Goal: Find specific page/section: Find specific page/section

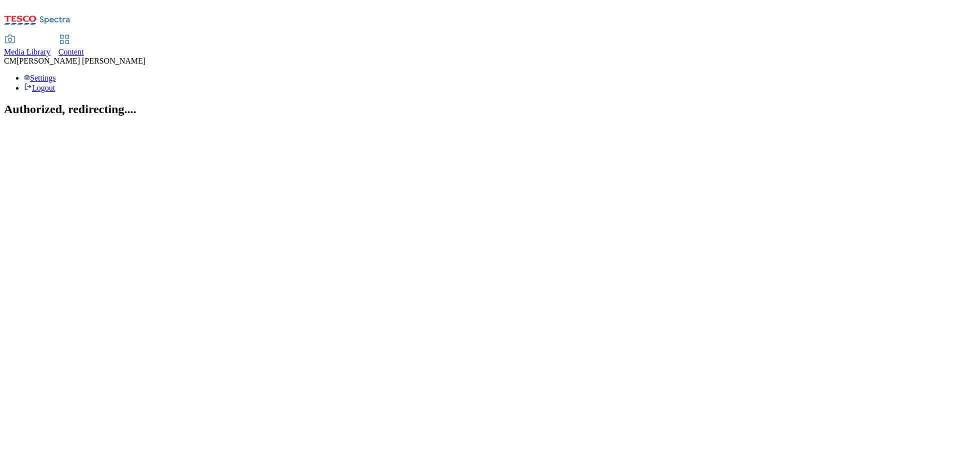
click at [84, 36] on link "Content" at bounding box center [72, 46] width 26 height 21
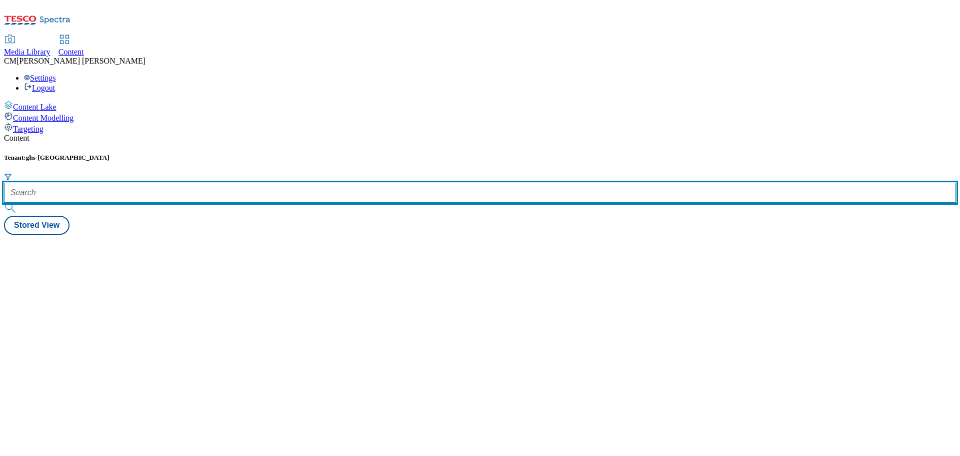
click at [205, 183] on input "text" at bounding box center [480, 193] width 952 height 20
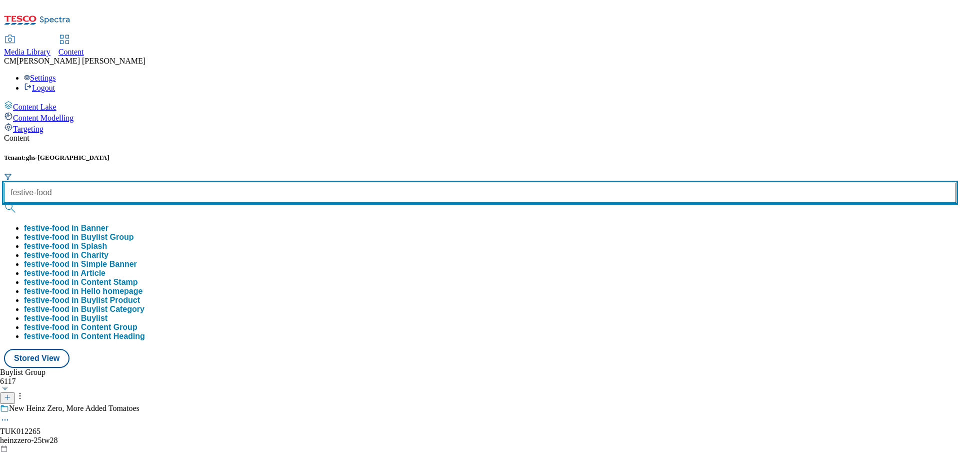
type input "festive-food"
click at [4, 203] on button "submit" at bounding box center [11, 208] width 14 height 10
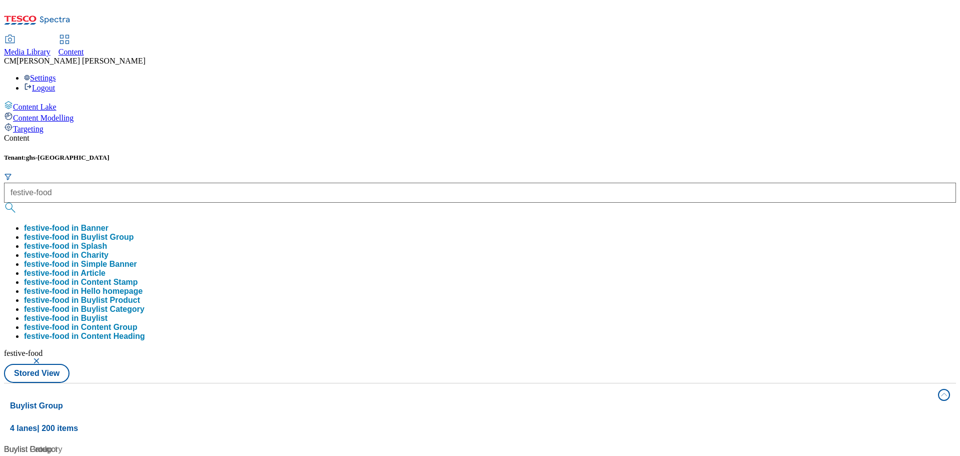
click at [208, 134] on div "Content" at bounding box center [480, 138] width 952 height 9
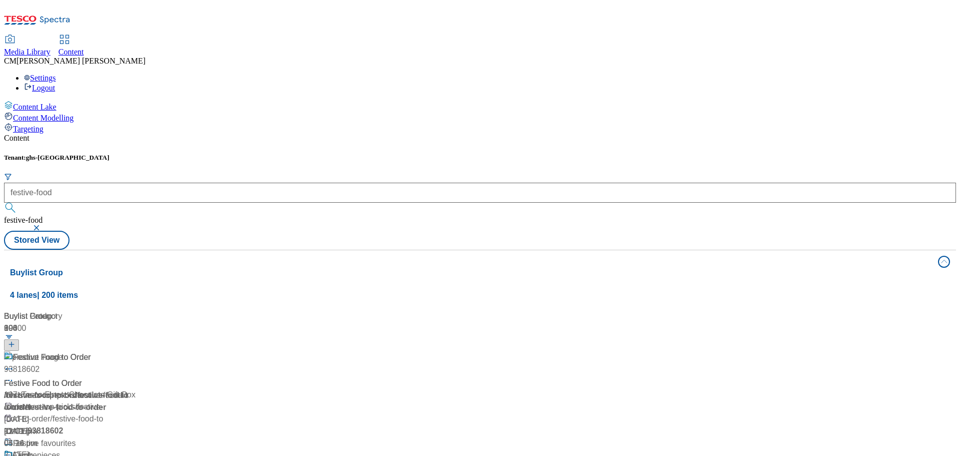
click at [219, 389] on div "/ festive-food-to-order" at bounding box center [111, 395] width 215 height 12
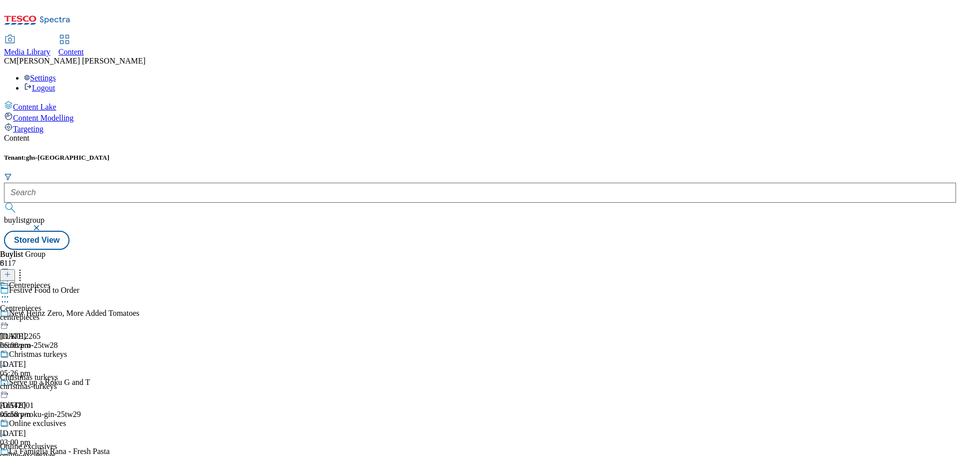
scroll to position [400, 0]
